Goal: Transaction & Acquisition: Subscribe to service/newsletter

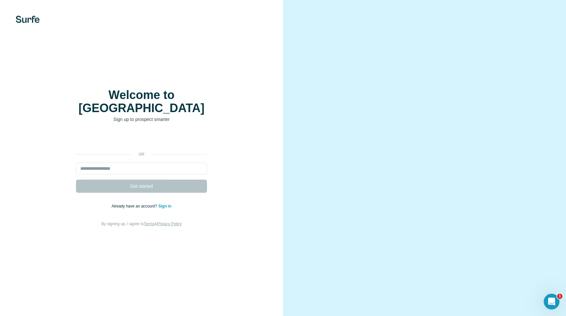
click at [157, 169] on form "Get started" at bounding box center [141, 177] width 131 height 30
click at [156, 165] on input "email" at bounding box center [141, 168] width 131 height 12
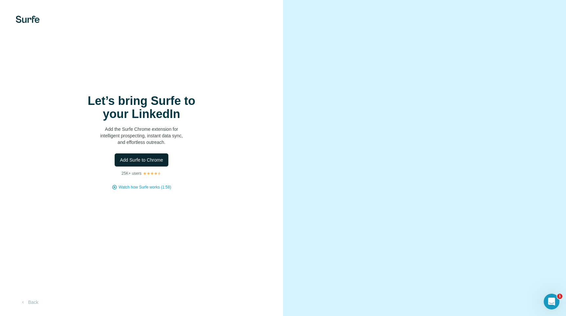
click at [141, 162] on span "Add Surfe to Chrome" at bounding box center [141, 160] width 43 height 7
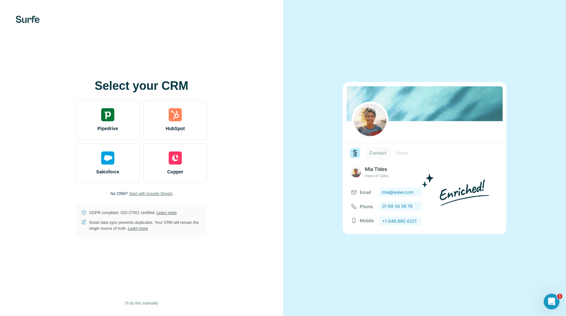
click at [152, 195] on span "Start with Google Sheets" at bounding box center [151, 194] width 44 height 6
